Goal: Information Seeking & Learning: Find specific fact

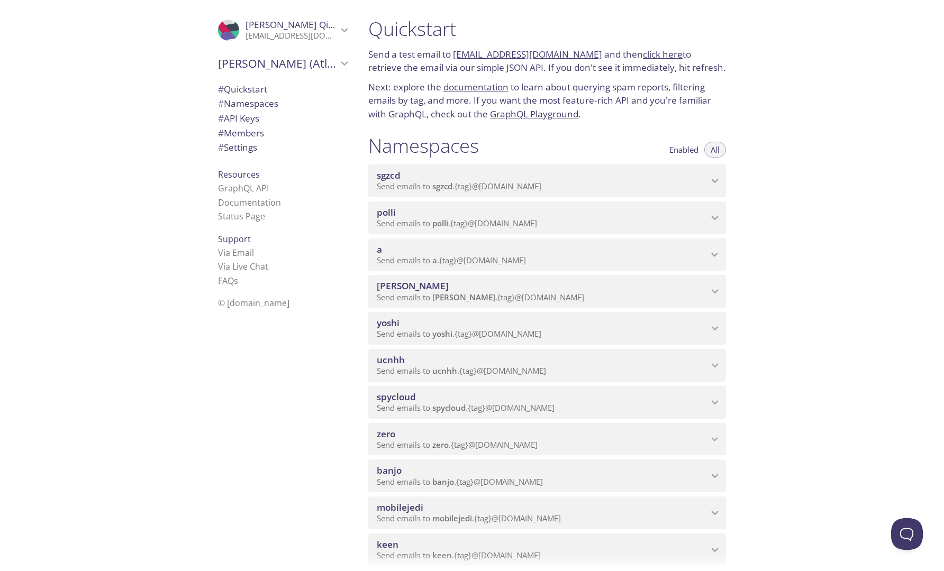
click at [471, 224] on span "Send emails to polli . {tag} @[DOMAIN_NAME]" at bounding box center [457, 223] width 160 height 11
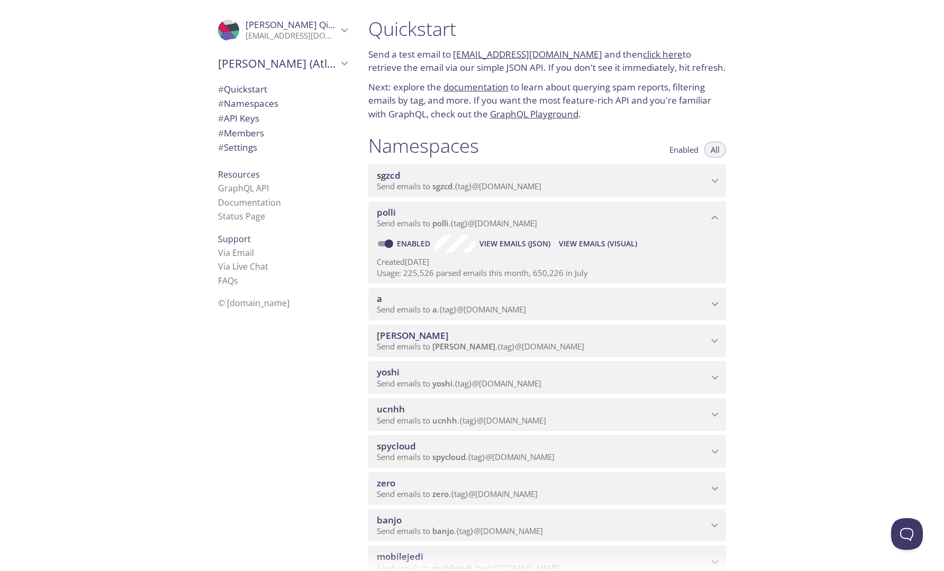
click at [585, 244] on span "View Emails (Visual)" at bounding box center [598, 244] width 78 height 13
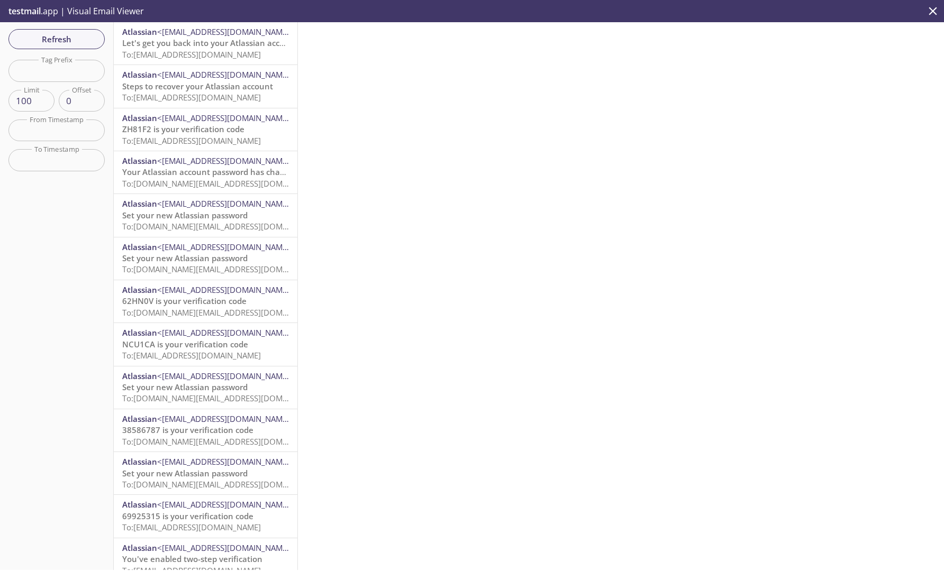
click at [203, 51] on span "To: [EMAIL_ADDRESS][DOMAIN_NAME]" at bounding box center [191, 54] width 139 height 11
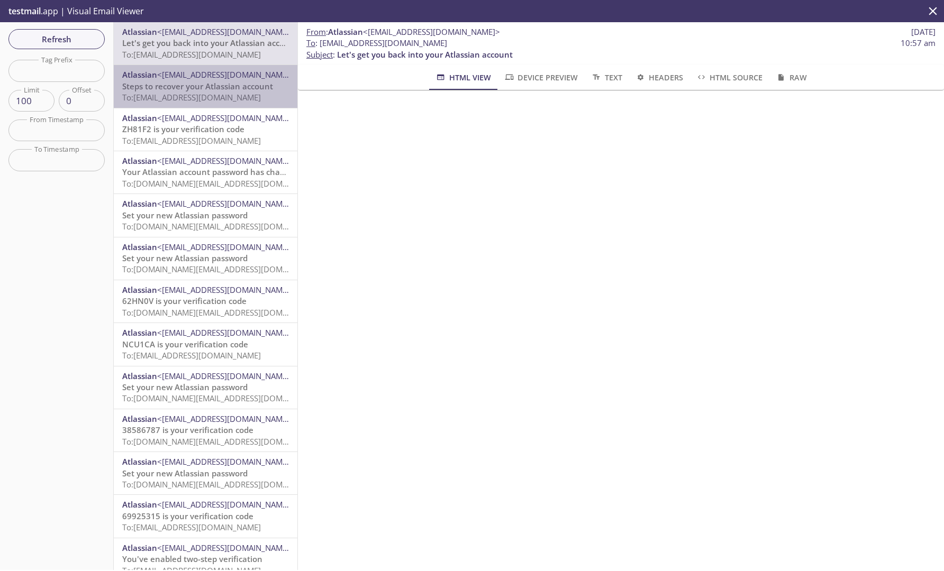
click at [201, 99] on span "To: [EMAIL_ADDRESS][DOMAIN_NAME]" at bounding box center [191, 97] width 139 height 11
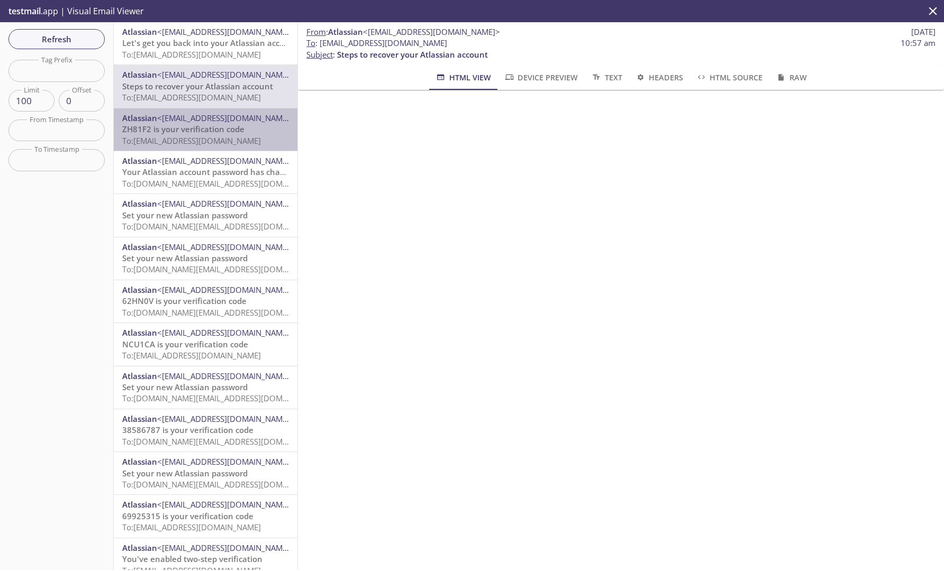
click at [225, 140] on span "To: [EMAIL_ADDRESS][DOMAIN_NAME]" at bounding box center [191, 140] width 139 height 11
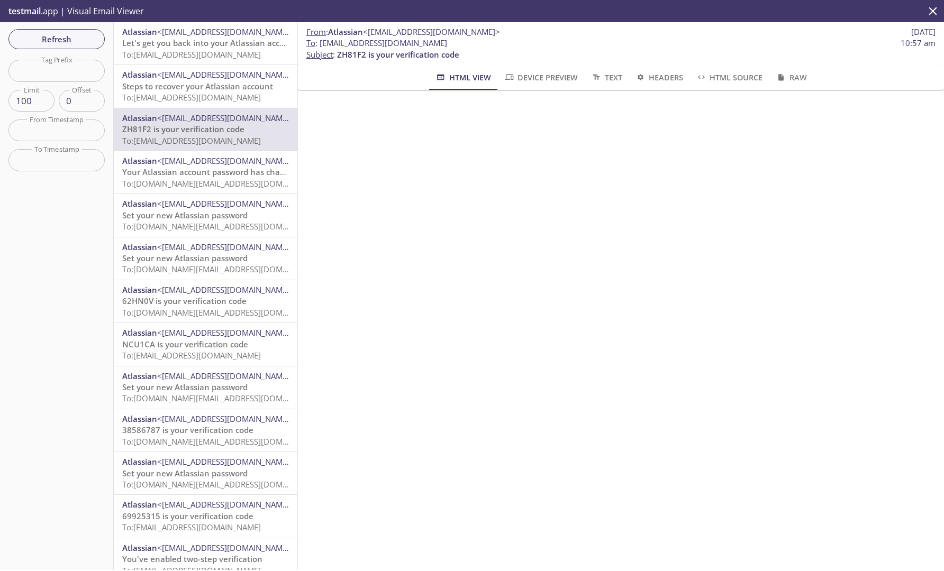
click at [201, 181] on span "To: [DOMAIN_NAME][EMAIL_ADDRESS][DOMAIN_NAME]" at bounding box center [222, 183] width 201 height 11
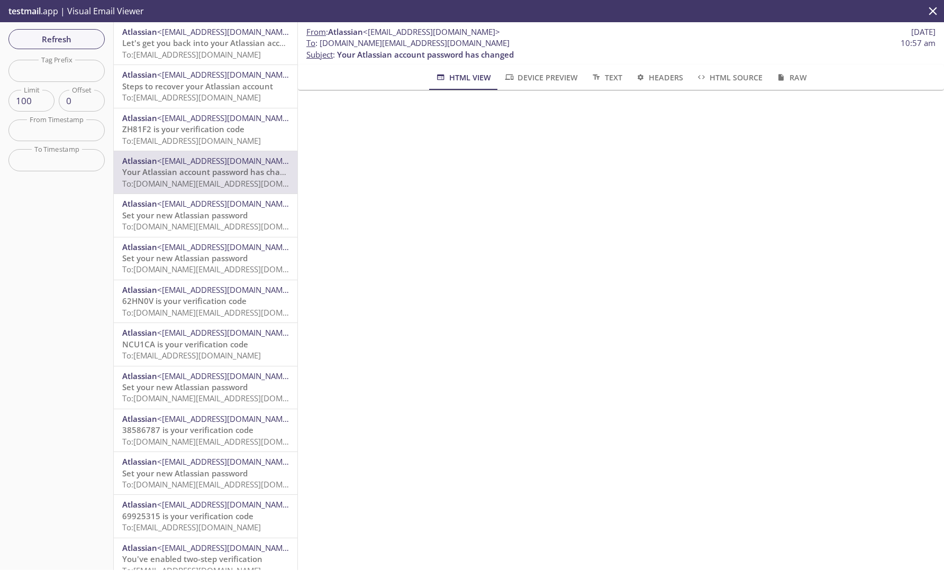
click at [193, 216] on span "Set your new Atlassian password" at bounding box center [184, 215] width 125 height 11
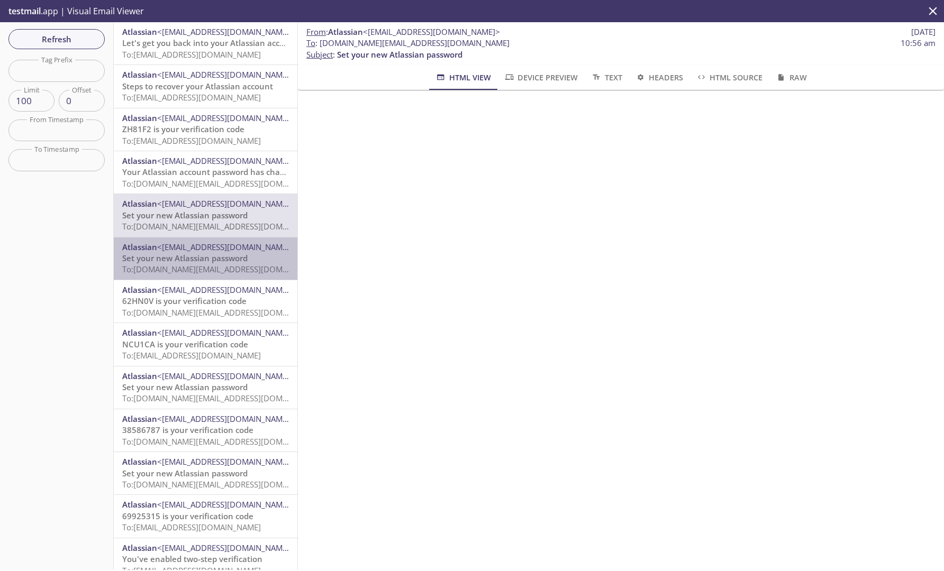
click at [190, 247] on span "<[EMAIL_ADDRESS][DOMAIN_NAME]>" at bounding box center [225, 247] width 137 height 11
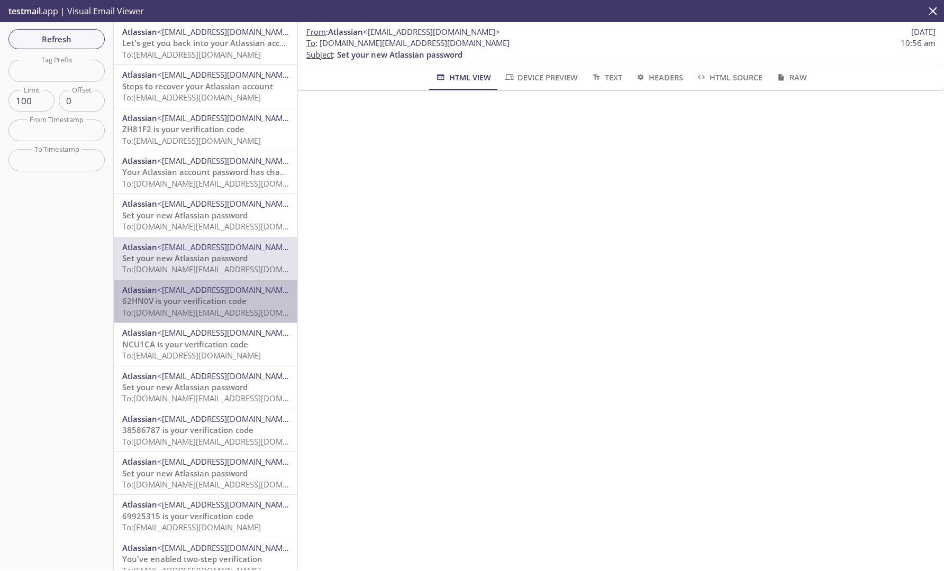
click at [197, 294] on span "<[EMAIL_ADDRESS][DOMAIN_NAME]>" at bounding box center [225, 290] width 137 height 11
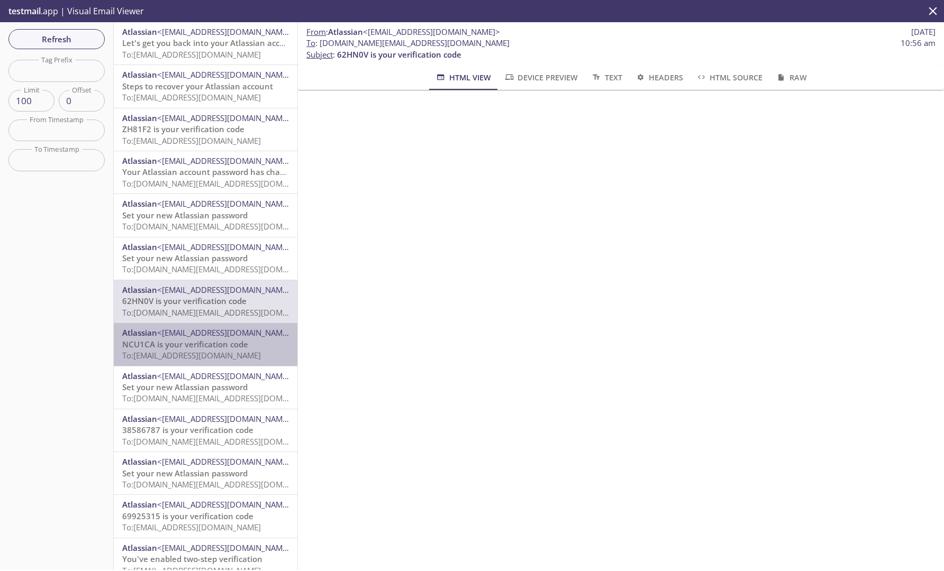
click at [190, 345] on span "NCU1CA is your verification code" at bounding box center [185, 344] width 126 height 11
